Goal: Task Accomplishment & Management: Use online tool/utility

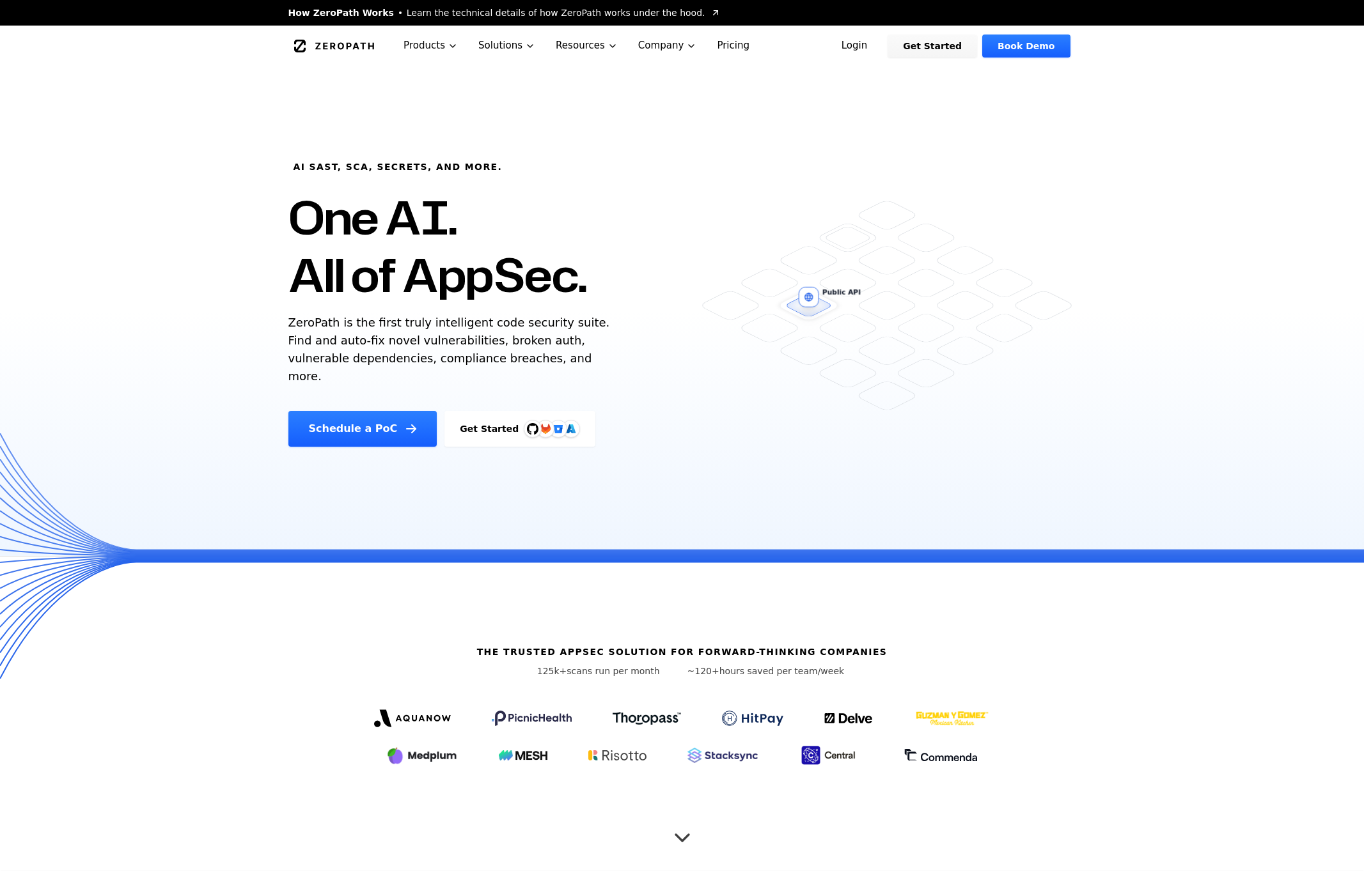
click at [872, 45] on link "Login" at bounding box center [854, 46] width 57 height 23
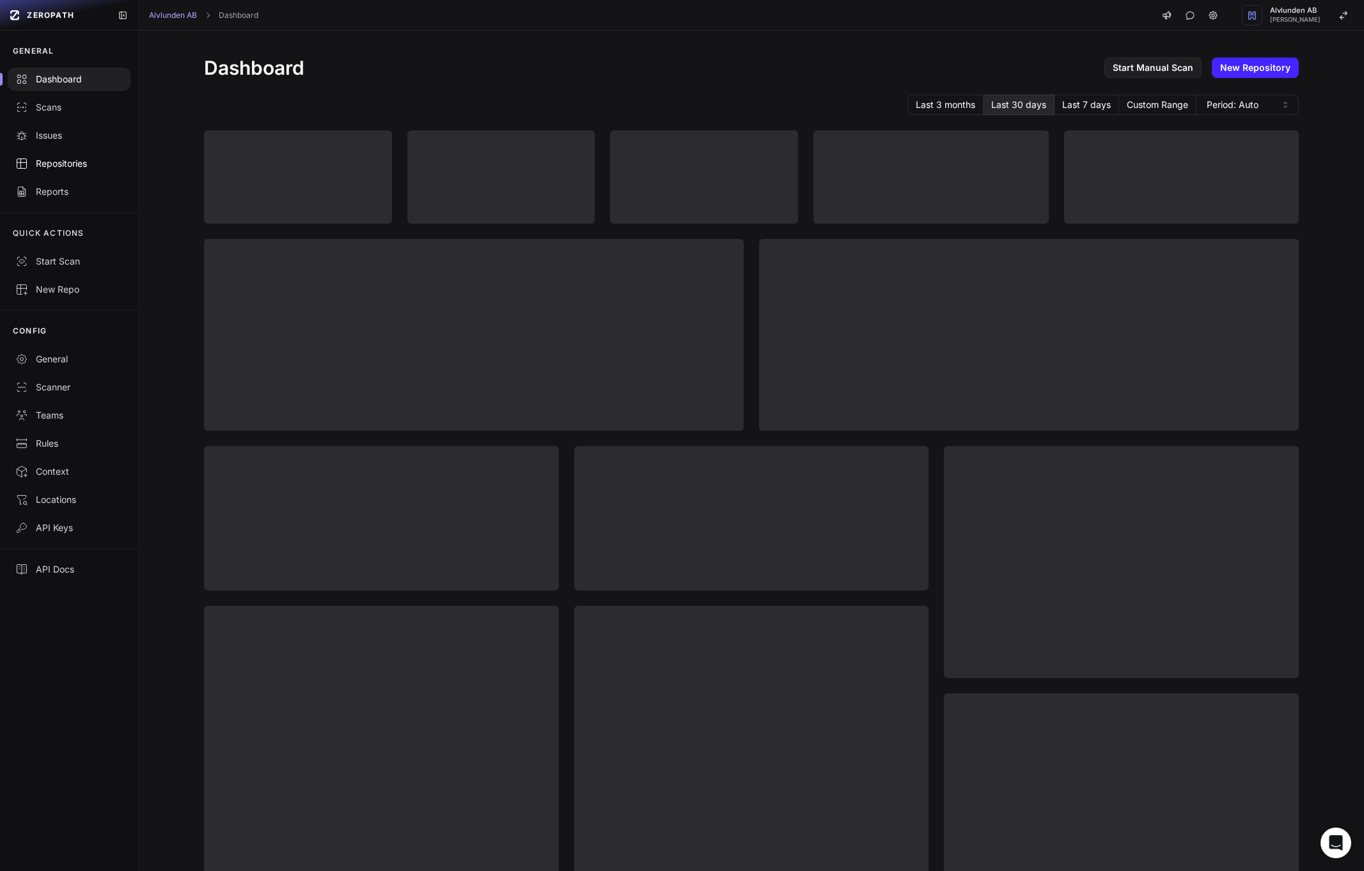
click at [58, 166] on div "Repositories" at bounding box center [68, 163] width 107 height 13
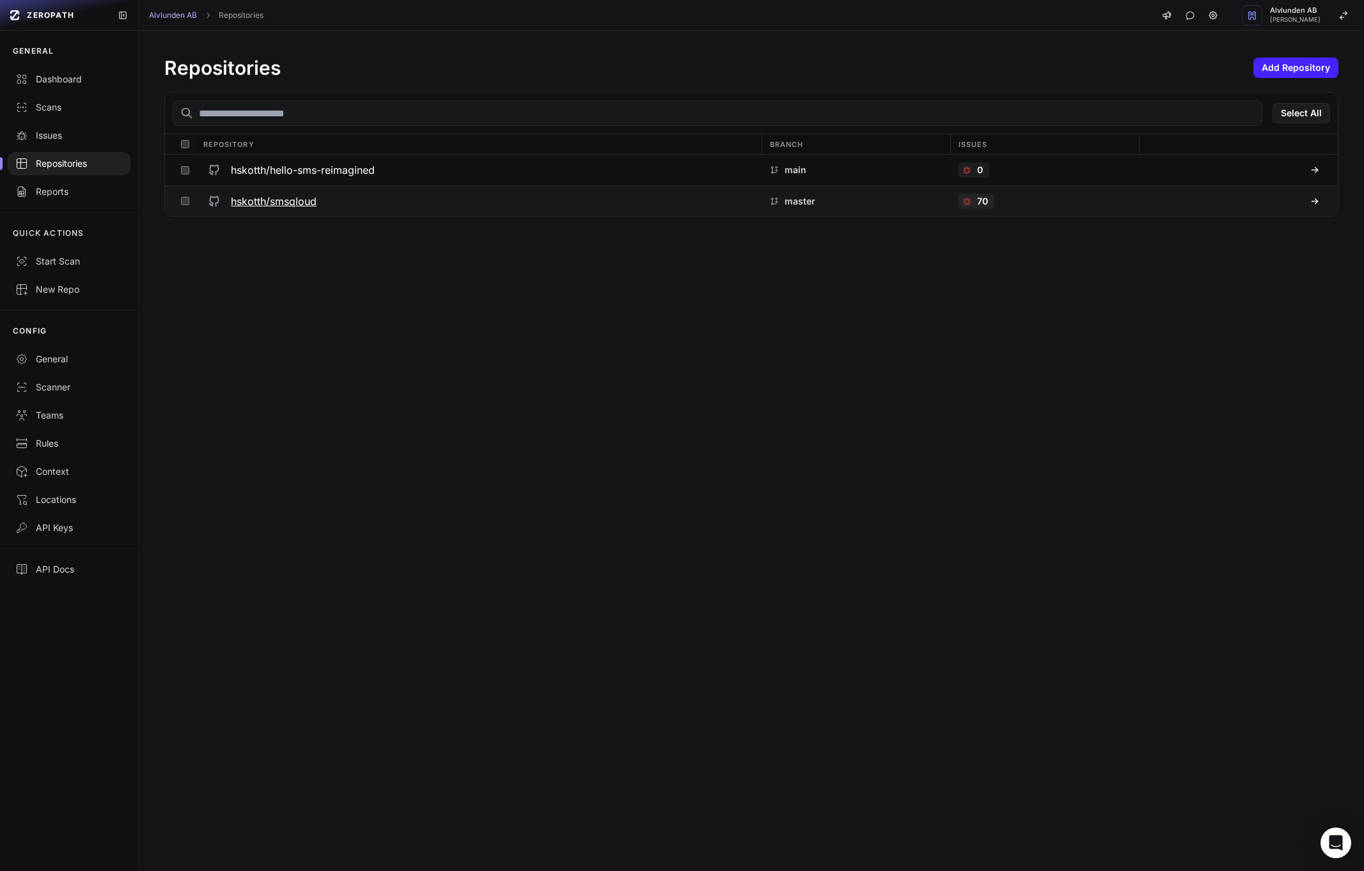
click at [261, 205] on h3 "hskotth/smsqloud" at bounding box center [274, 201] width 86 height 15
click at [317, 169] on h3 "hskotth/hello-sms-reimagined" at bounding box center [303, 169] width 144 height 15
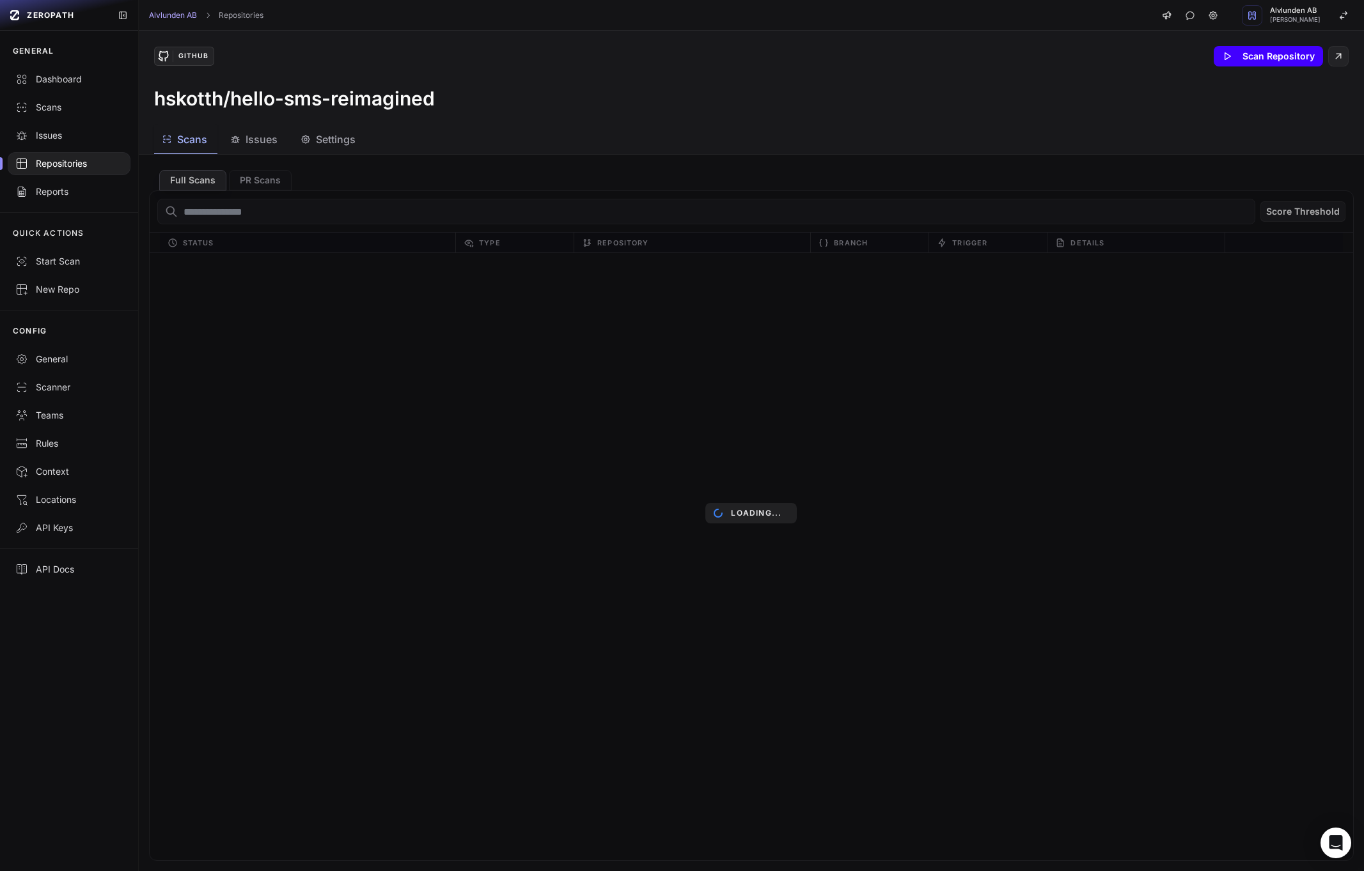
click at [1245, 58] on button "Scan Repository" at bounding box center [1267, 56] width 109 height 20
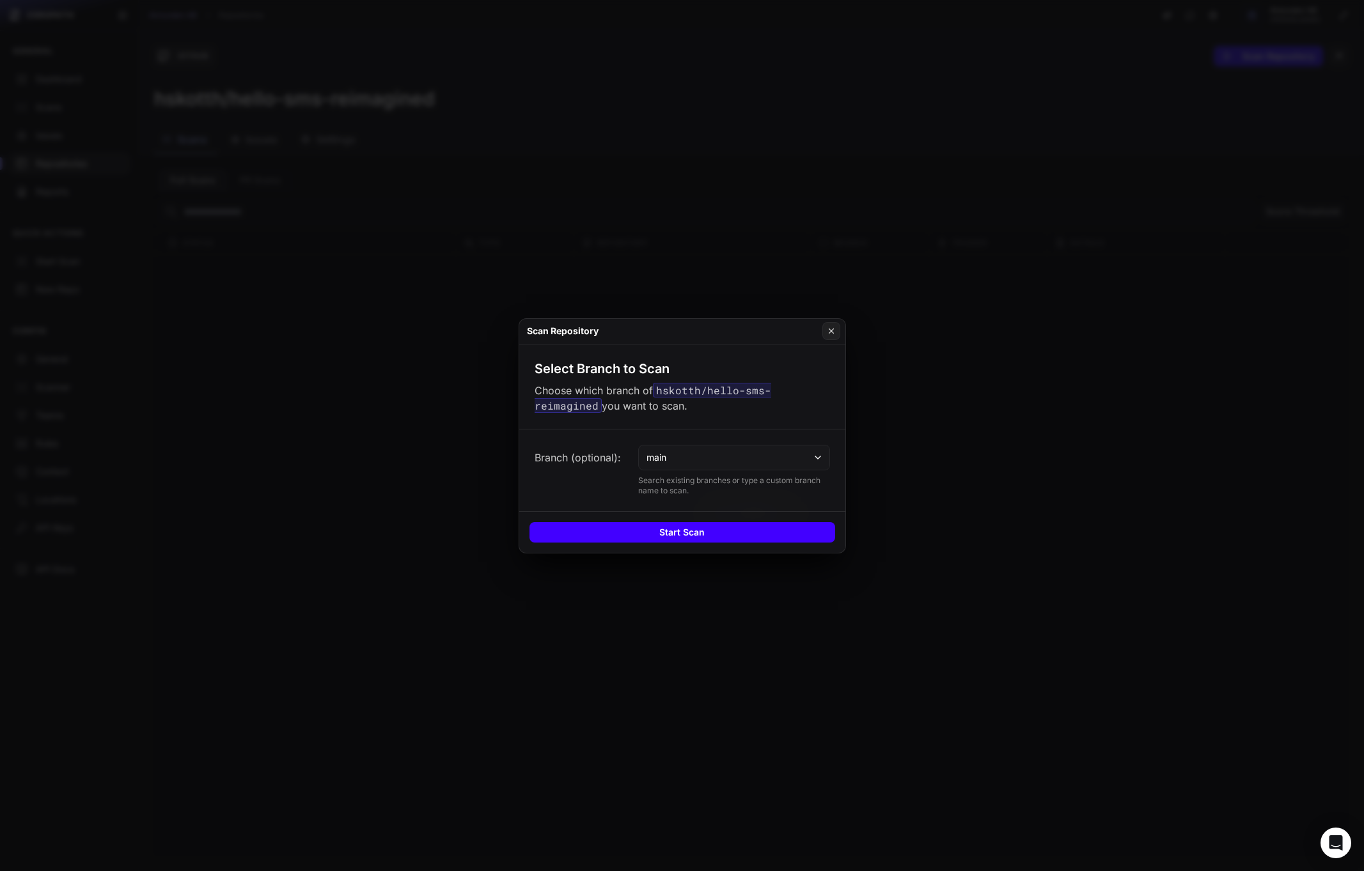
click at [678, 538] on button "Start Scan" at bounding box center [682, 532] width 306 height 20
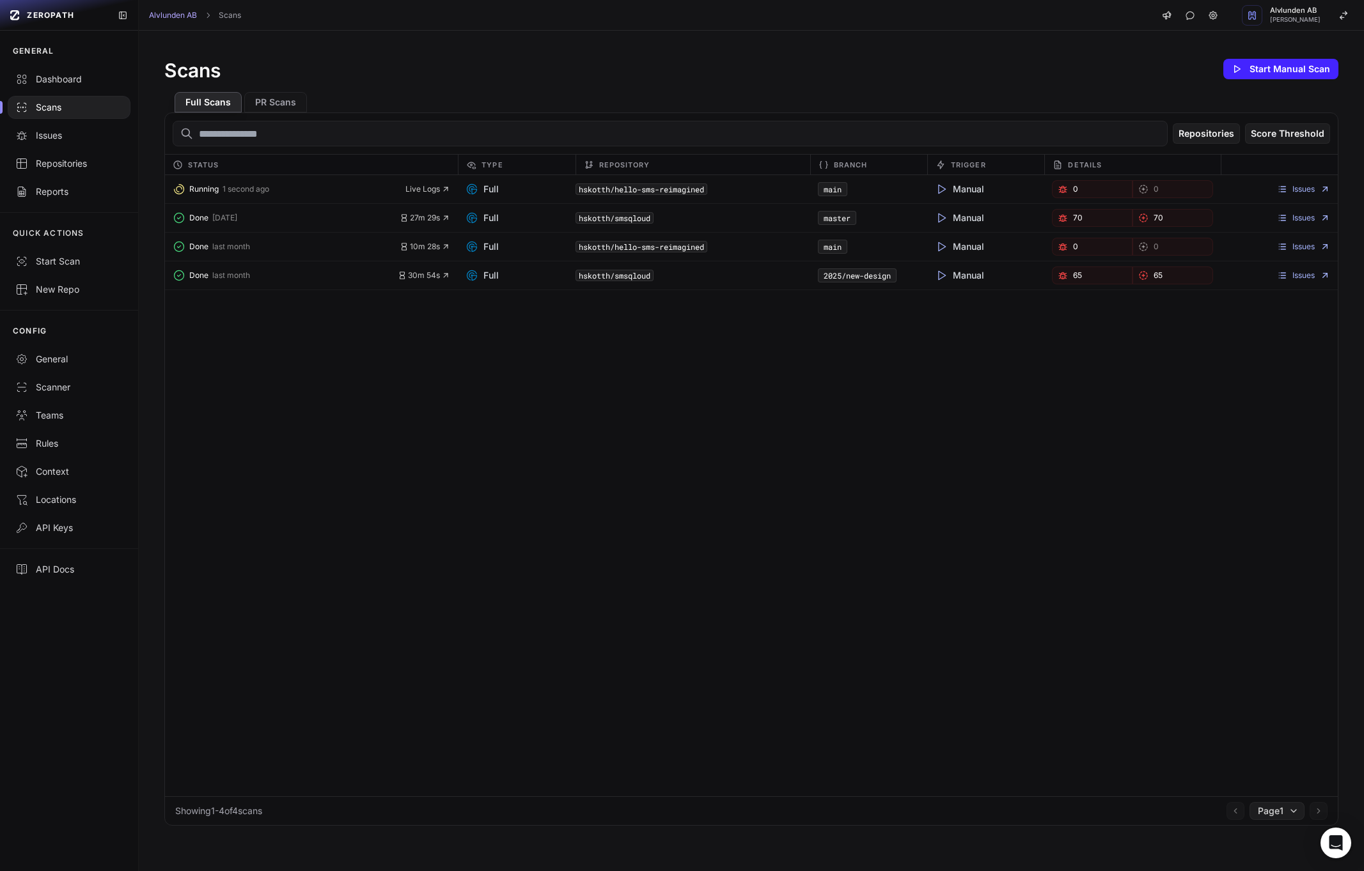
click at [469, 457] on div "Running 1 second ago Live Logs Full hskotth/hello-sms-reimagined main Manual 0 …" at bounding box center [751, 485] width 1173 height 621
click at [62, 162] on div "Repositories" at bounding box center [68, 163] width 107 height 13
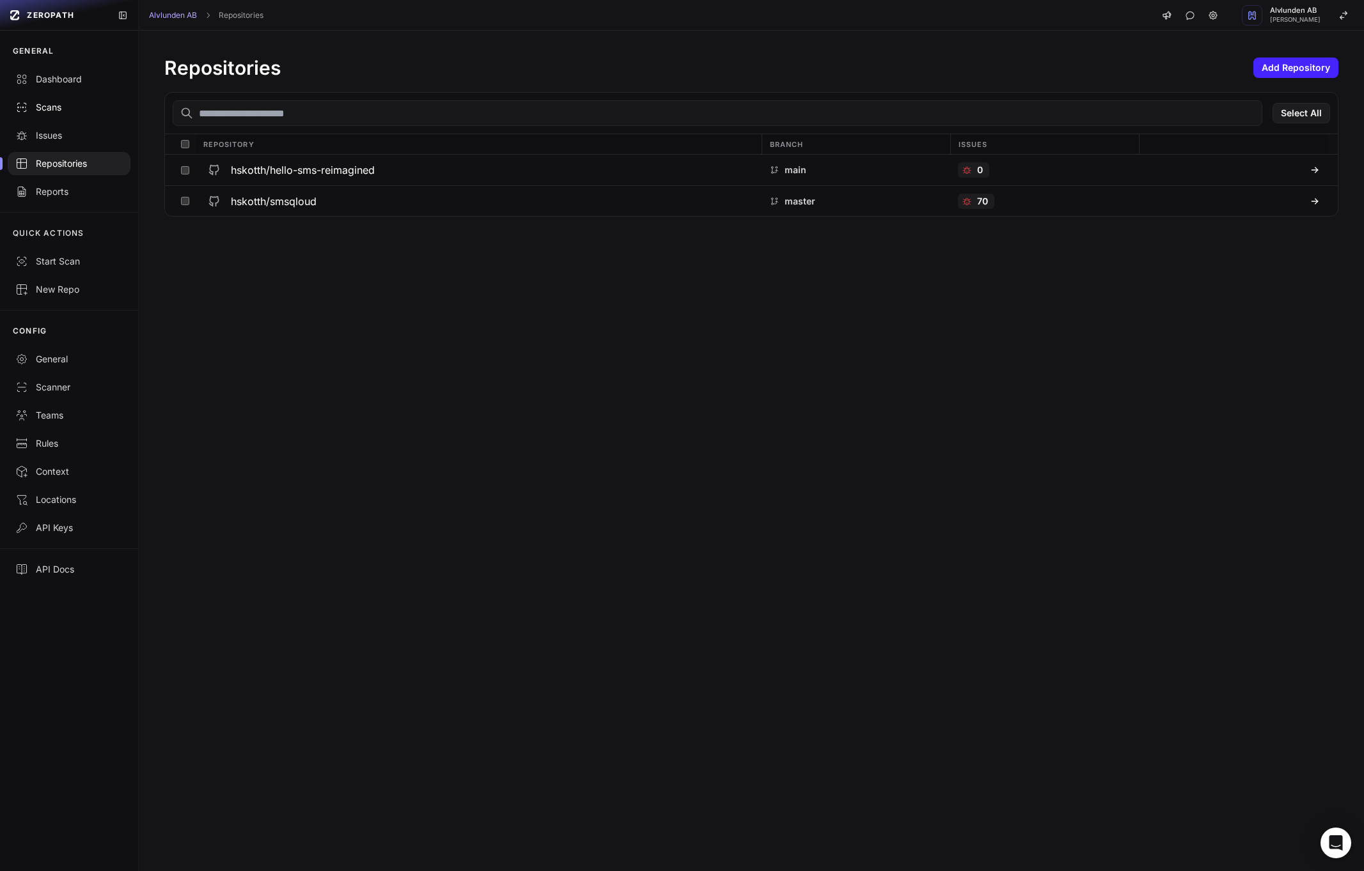
click at [52, 109] on div "Scans" at bounding box center [68, 107] width 107 height 13
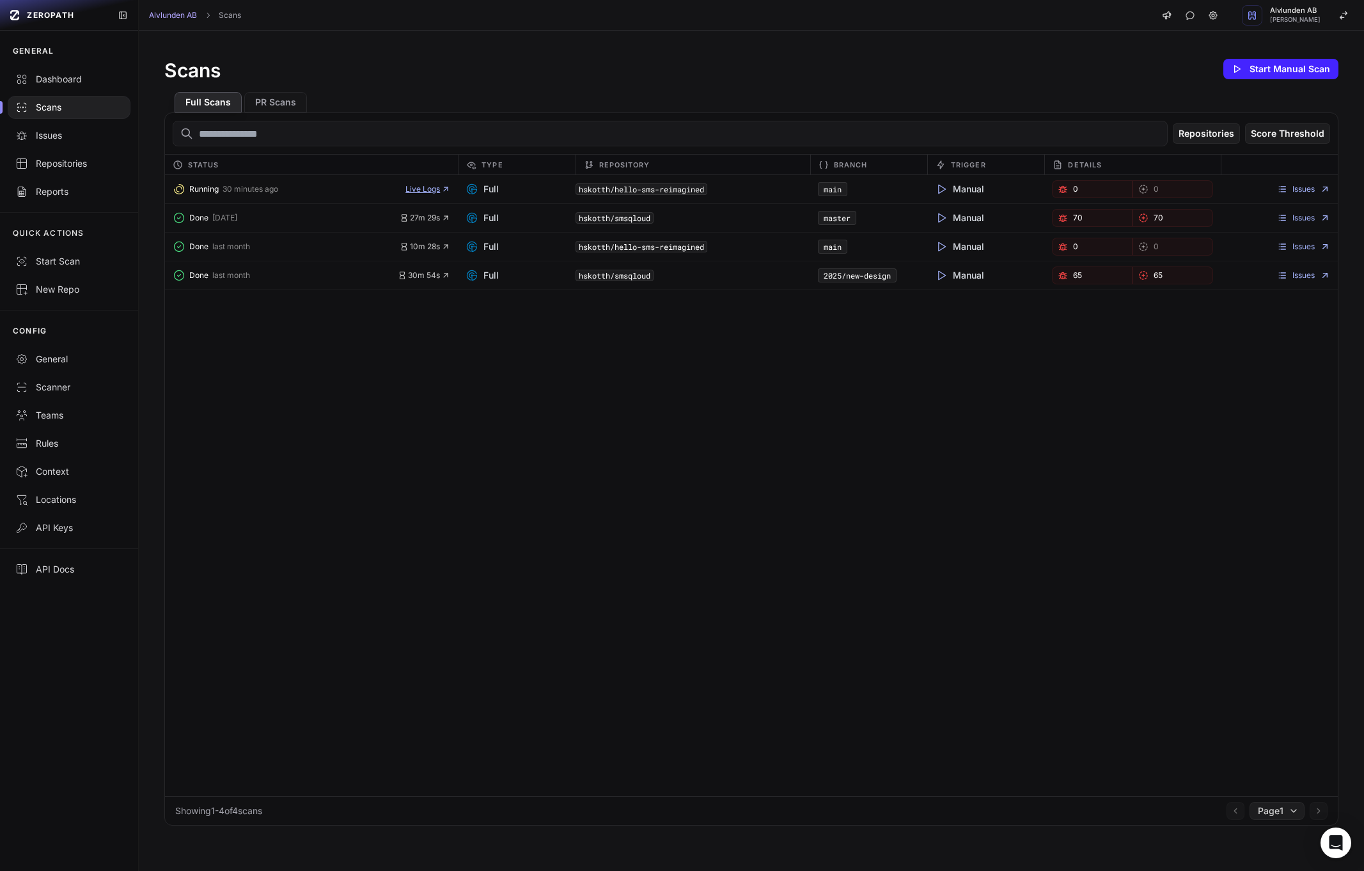
click at [424, 191] on span "Live Logs" at bounding box center [427, 189] width 45 height 10
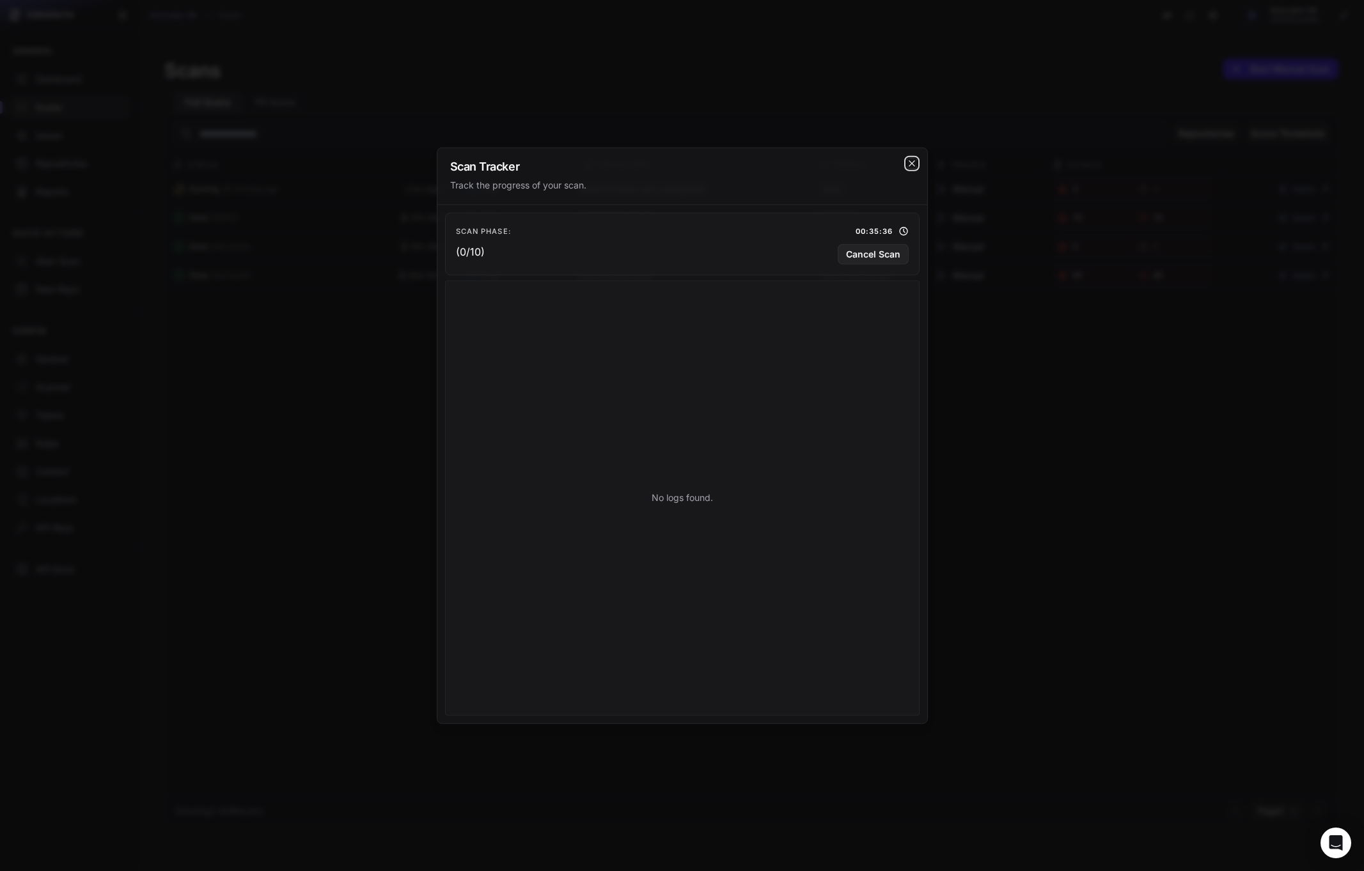
click at [909, 160] on icon "cross 2," at bounding box center [911, 163] width 6 height 6
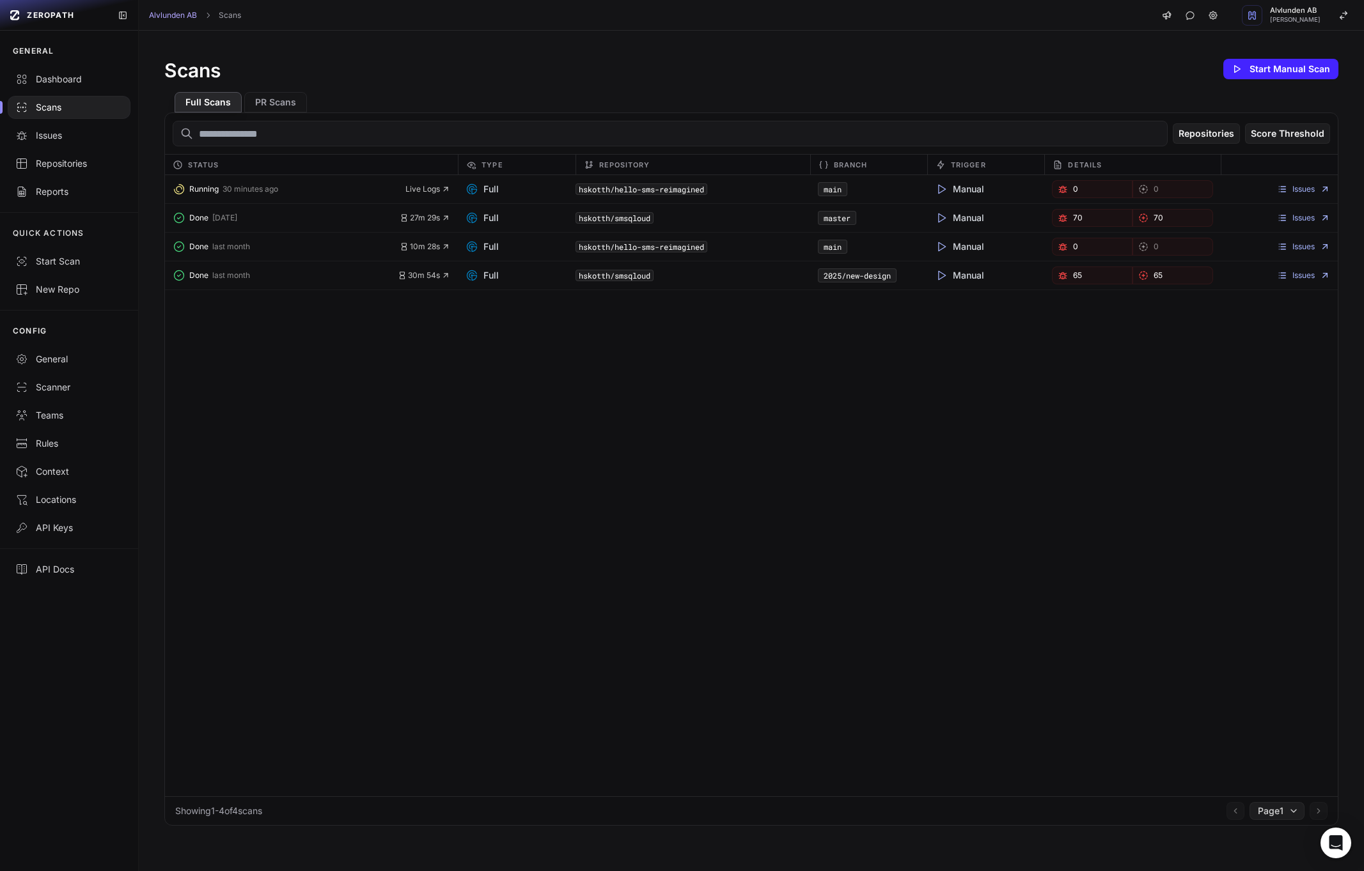
click at [684, 368] on div "Running 30 minutes ago Live Logs Full hskotth/hello-sms-reimagined main Manual …" at bounding box center [751, 485] width 1173 height 621
click at [435, 249] on span "10m 28s" at bounding box center [425, 247] width 51 height 10
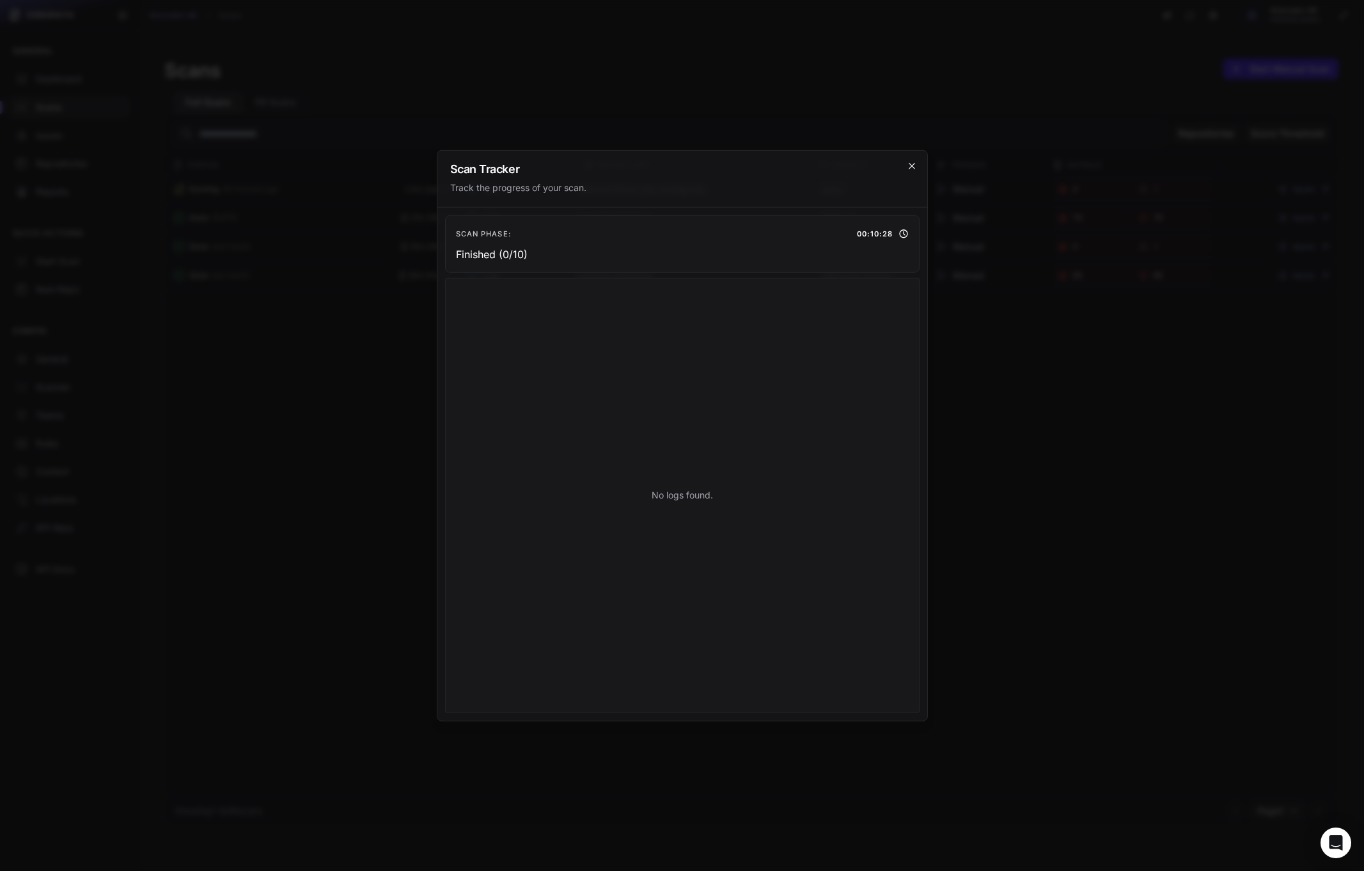
click at [916, 166] on icon "cross 2," at bounding box center [912, 165] width 10 height 10
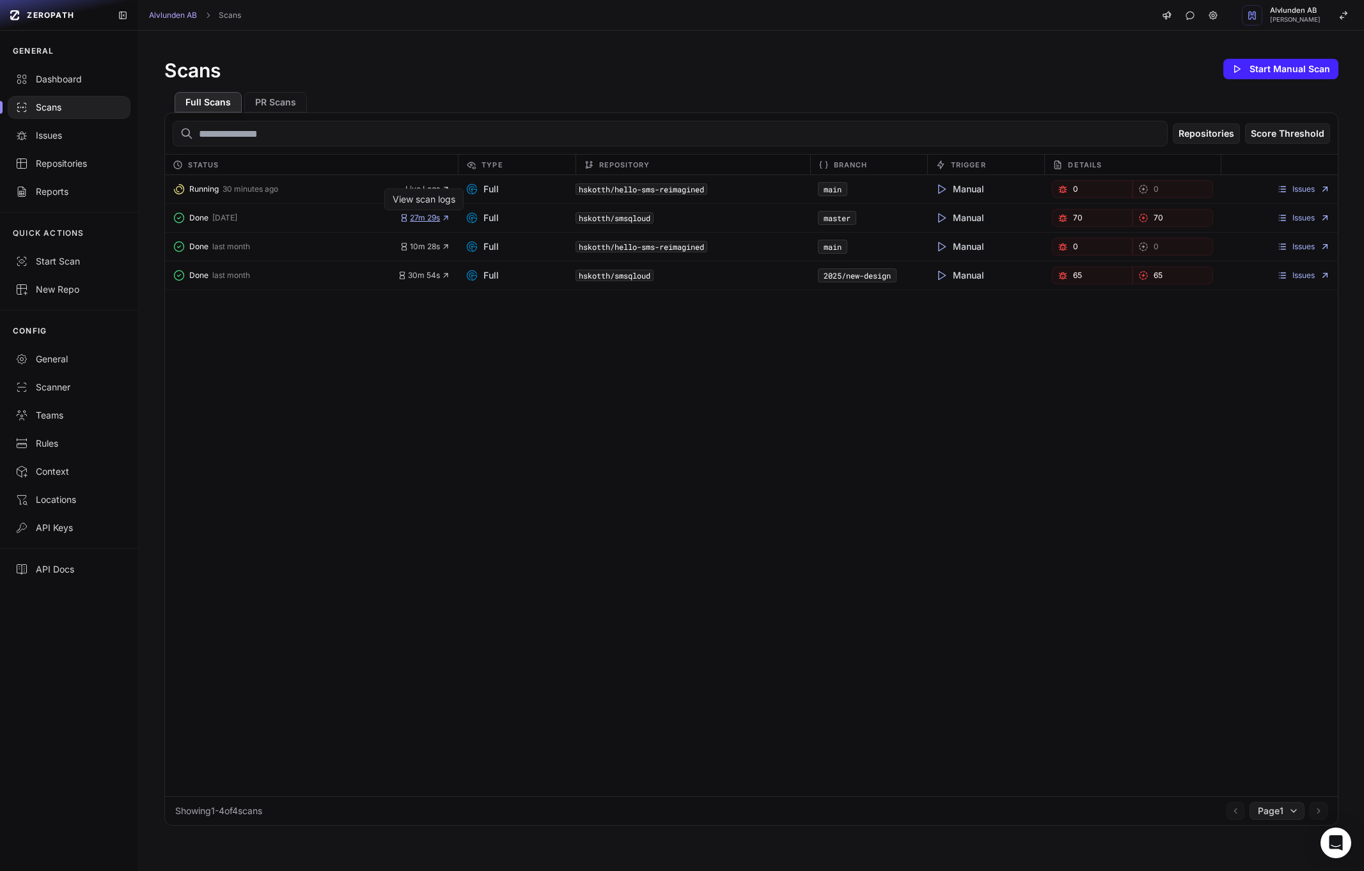
click at [430, 220] on span "27m 29s" at bounding box center [425, 218] width 51 height 10
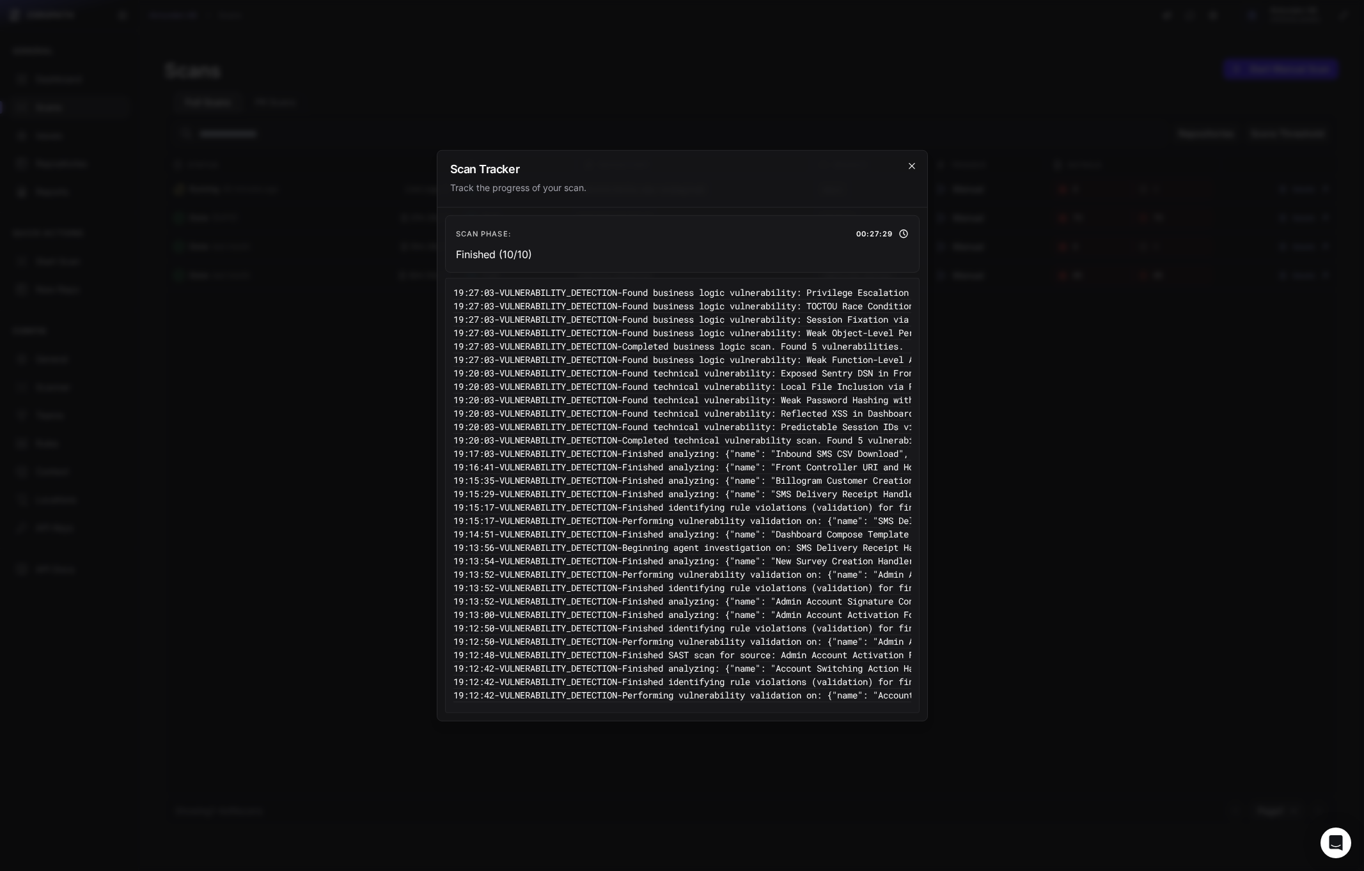
click at [908, 166] on icon "cross 2," at bounding box center [912, 165] width 10 height 10
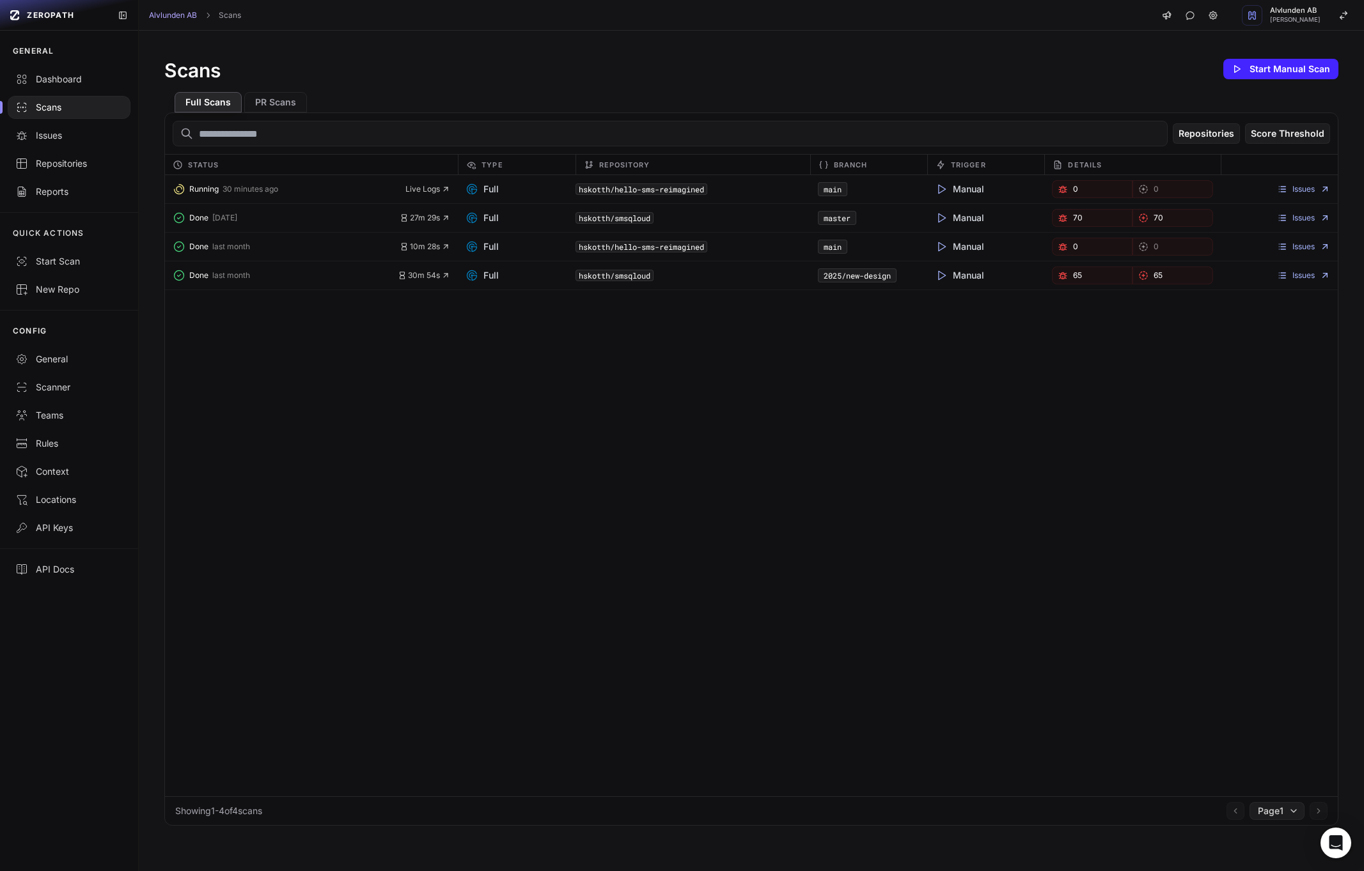
click at [420, 182] on div "Running 30 minutes ago Live Logs" at bounding box center [311, 189] width 293 height 18
